Goal: Information Seeking & Learning: Learn about a topic

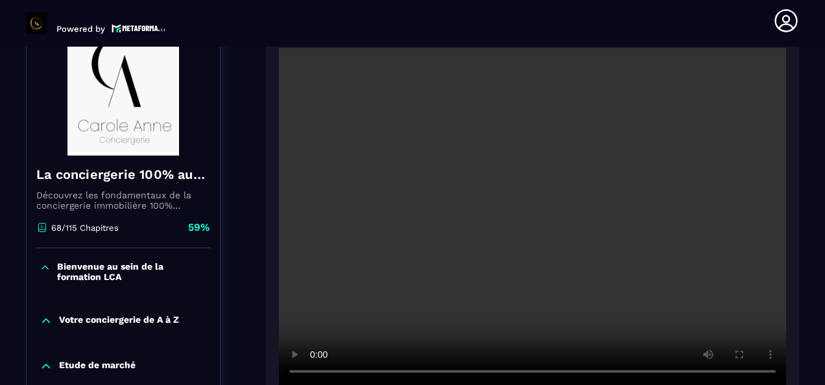
scroll to position [683, 0]
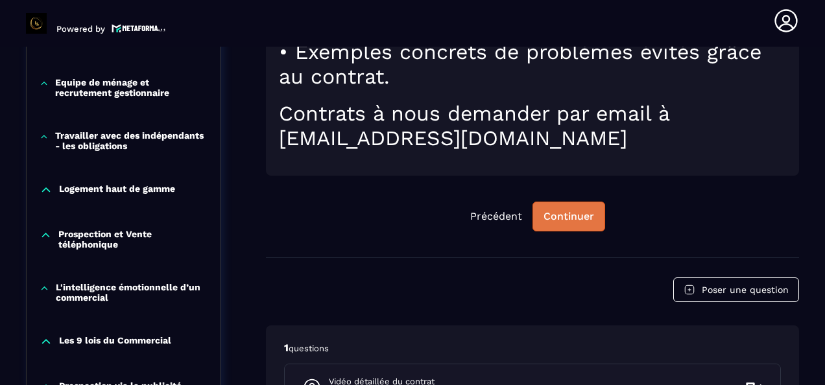
click at [569, 211] on div "Continuer" at bounding box center [568, 216] width 51 height 13
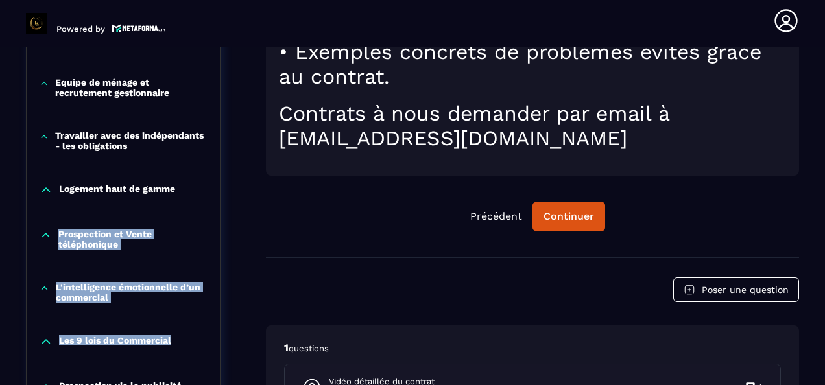
drag, startPoint x: 216, startPoint y: 195, endPoint x: 216, endPoint y: 344, distance: 148.5
click at [216, 344] on div "La conciergerie 100% automatisée Découvrez les fondamentaux de la conciergerie …" at bounding box center [123, 325] width 195 height 1655
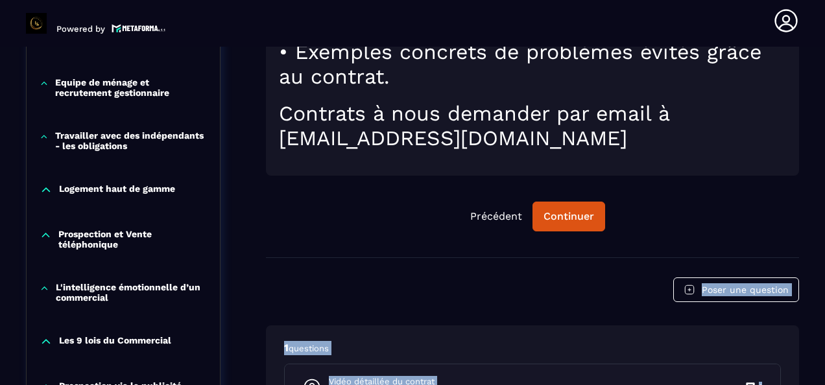
drag, startPoint x: 820, startPoint y: 242, endPoint x: 822, endPoint y: 358, distance: 116.1
click at [822, 358] on section "Formations Questions Communauté Événements Formations / La conciergerie 100% au…" at bounding box center [412, 216] width 825 height 338
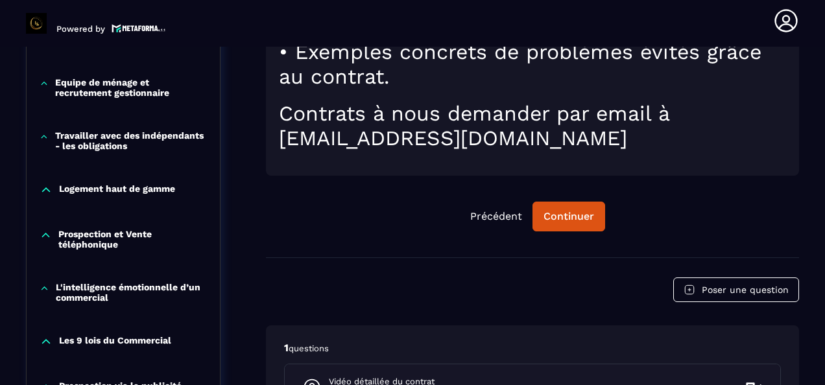
click at [110, 342] on p "Les 9 lois du Commercial" at bounding box center [115, 341] width 112 height 13
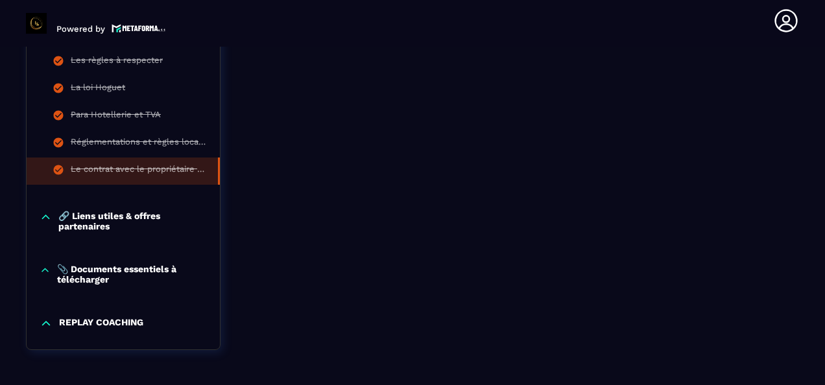
scroll to position [1487, 0]
click at [135, 230] on p "🔗 Liens utiles & offres partenaires" at bounding box center [132, 219] width 148 height 21
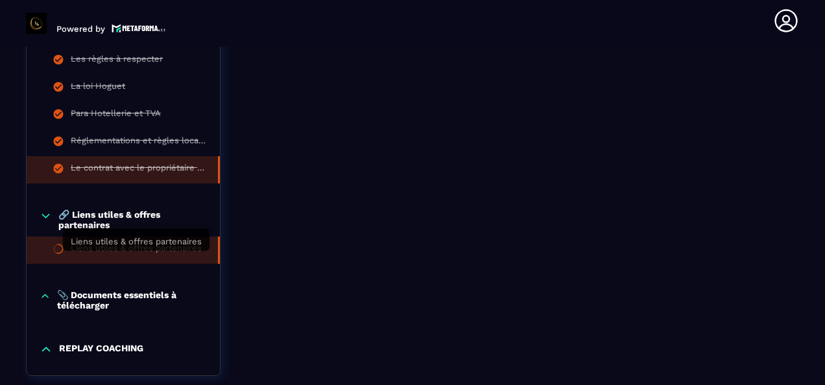
click at [170, 257] on div "Liens utiles & offres partenaires" at bounding box center [136, 250] width 131 height 14
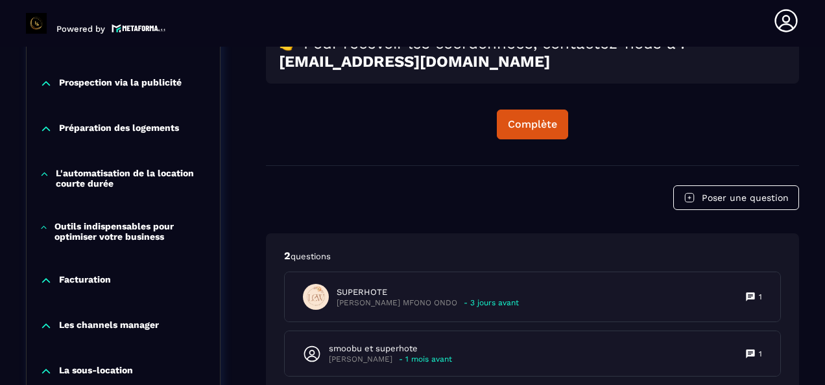
scroll to position [857, 0]
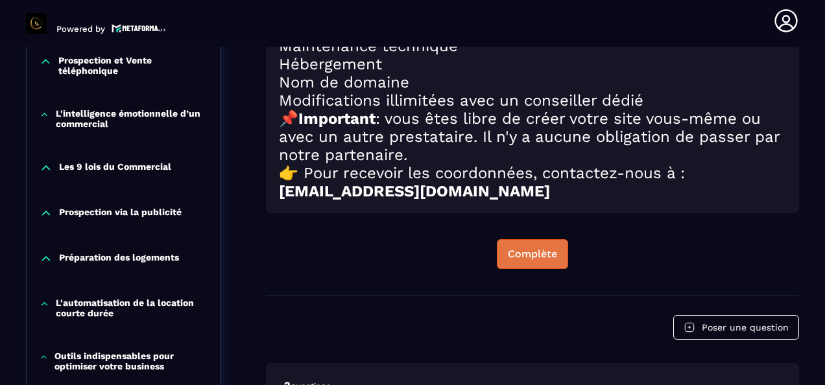
click at [528, 261] on div "Complète" at bounding box center [532, 254] width 49 height 13
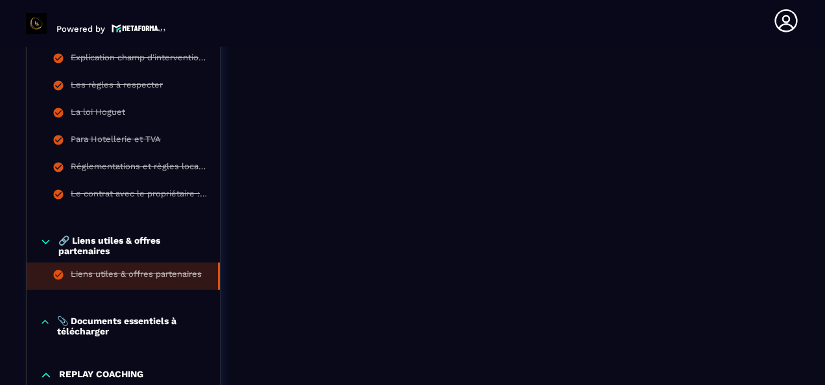
scroll to position [1570, 0]
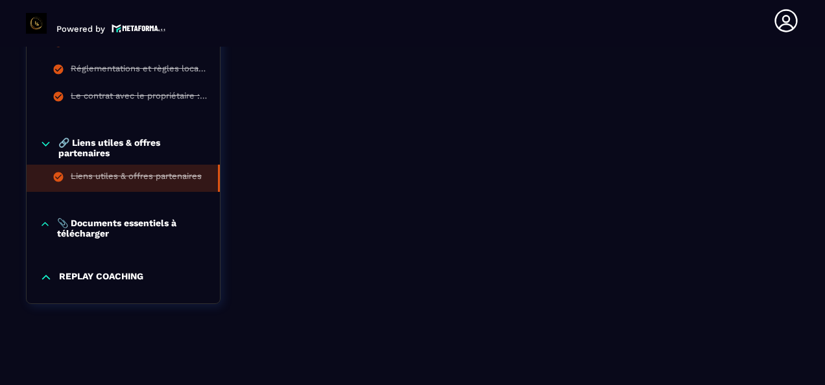
click at [102, 228] on p "📎 Documents essentiels à télécharger" at bounding box center [132, 228] width 150 height 21
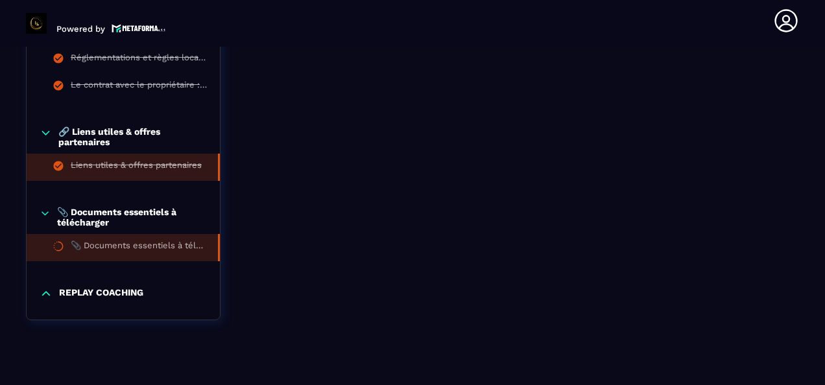
click at [162, 255] on div "📎 Documents essentiels à télécharger" at bounding box center [138, 248] width 134 height 14
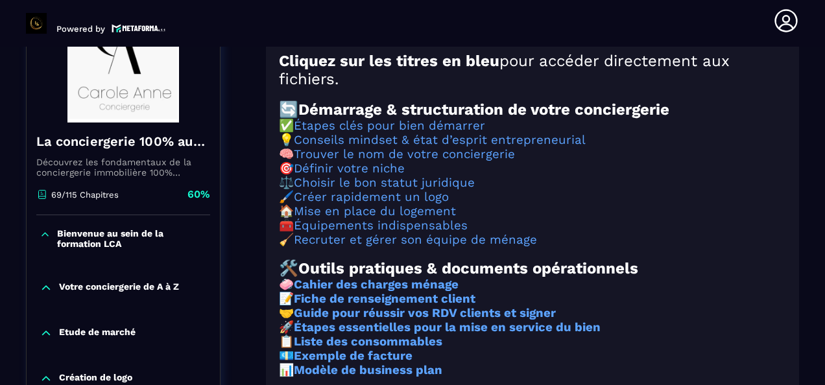
scroll to position [394, 0]
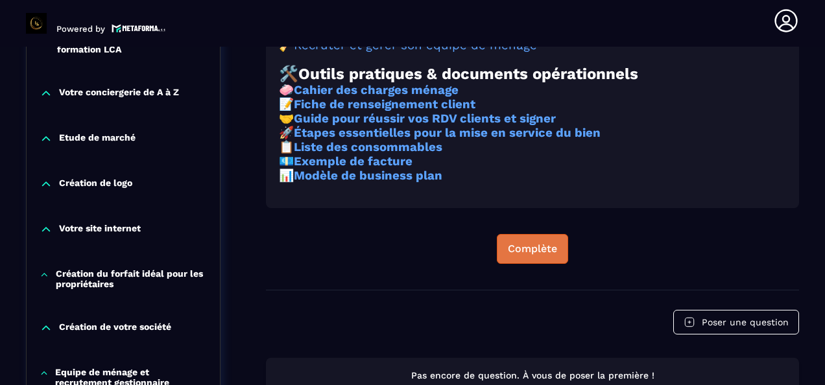
click at [533, 255] on div "Complète" at bounding box center [532, 248] width 49 height 13
click at [547, 255] on div "Continuer" at bounding box center [532, 248] width 51 height 13
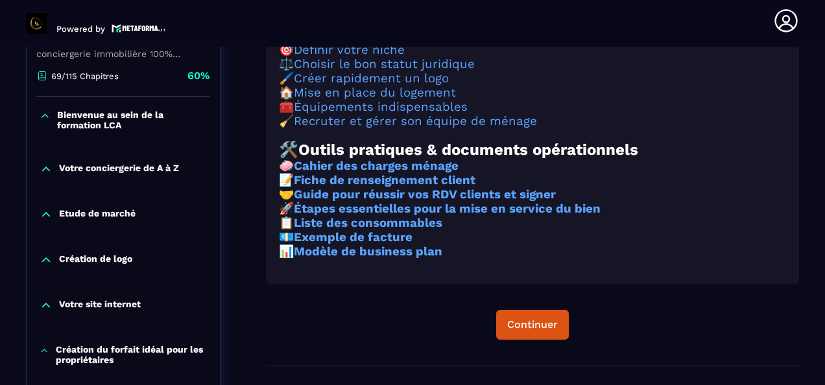
scroll to position [454, 0]
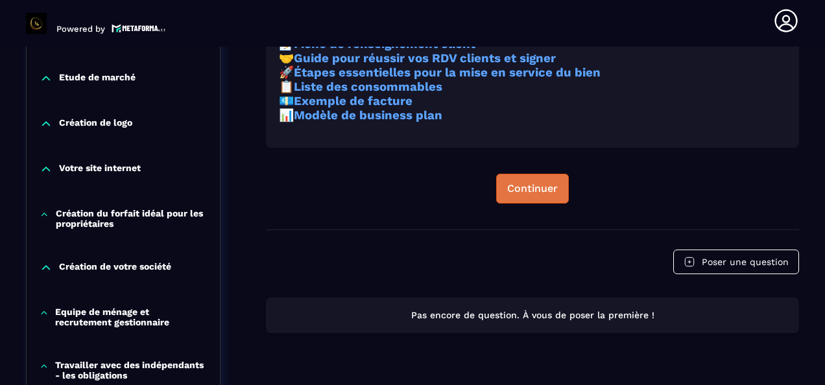
click at [503, 204] on button "Continuer" at bounding box center [532, 189] width 73 height 30
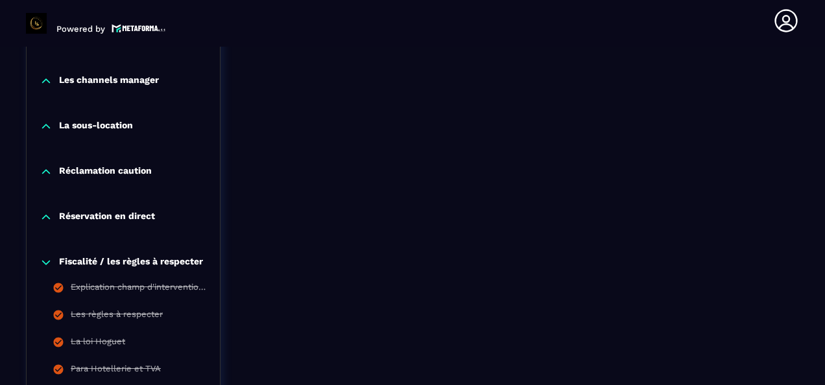
scroll to position [1598, 0]
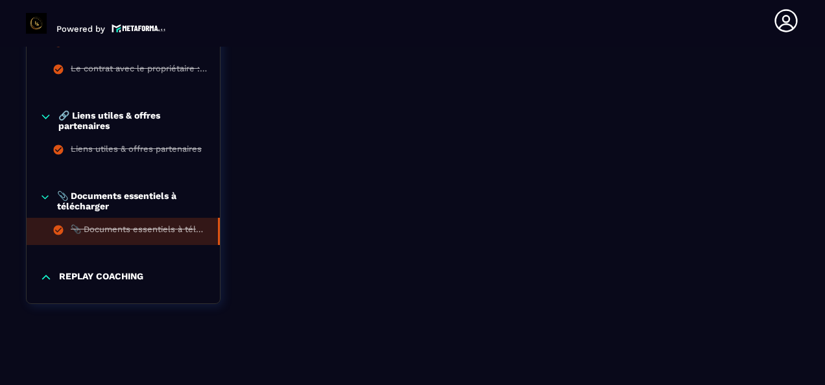
click at [113, 278] on p "REPLAY COACHING" at bounding box center [101, 277] width 84 height 13
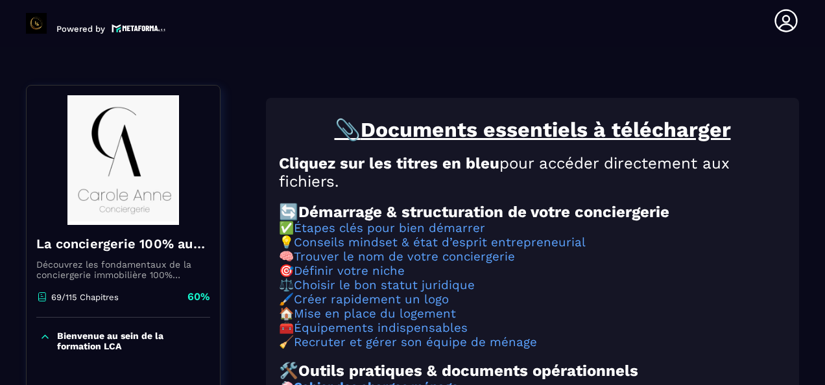
scroll to position [137, 0]
